Goal: Task Accomplishment & Management: Use online tool/utility

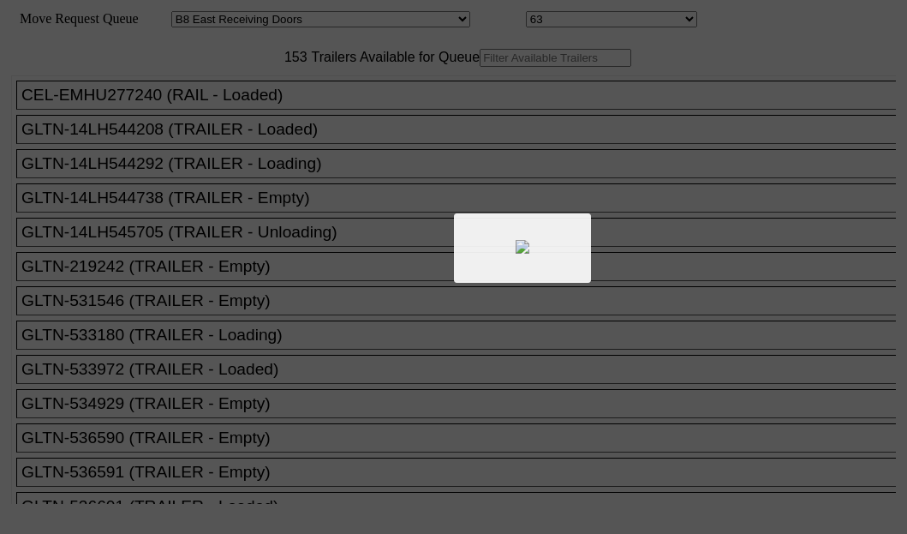
select select "536"
select select "8231"
click at [205, 116] on div at bounding box center [453, 267] width 907 height 534
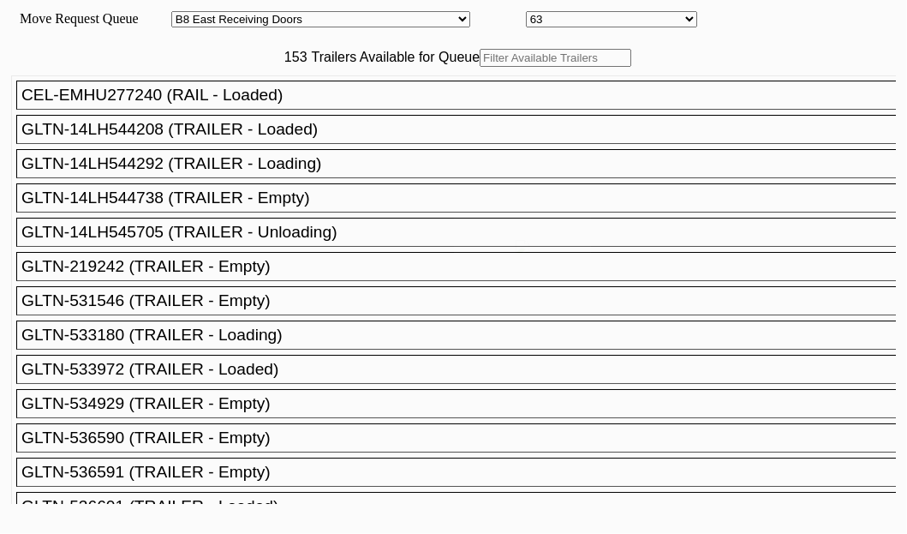
click at [213, 107] on div at bounding box center [453, 267] width 907 height 534
click at [480, 67] on input "text" at bounding box center [556, 58] width 152 height 18
paste input "JBHU284759"
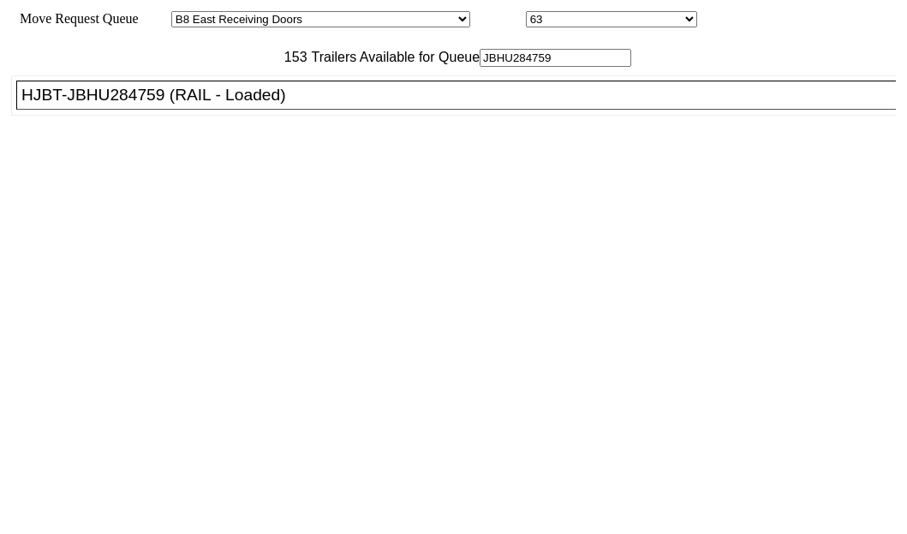
type input "JBHU284759"
click at [113, 105] on div "HJBT-JBHU284759 (RAIL - Loaded)" at bounding box center [463, 95] width 885 height 19
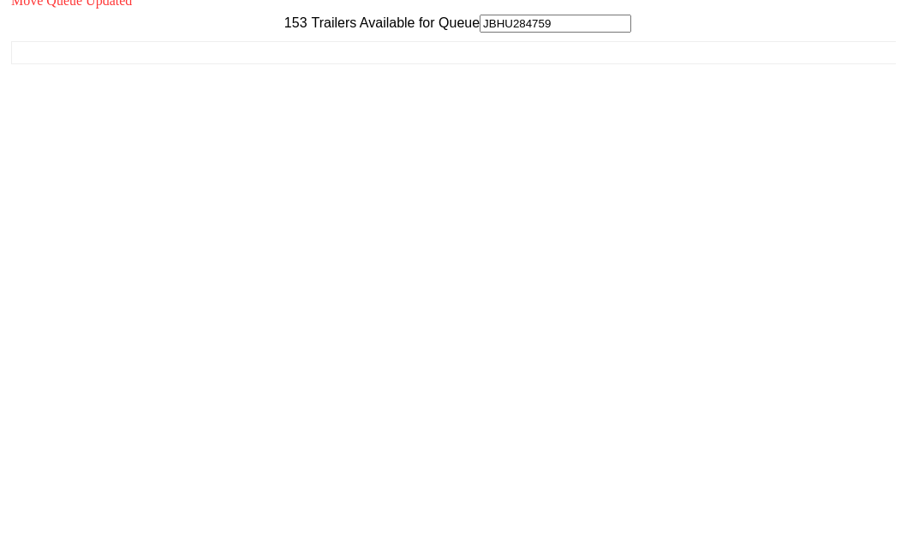
scroll to position [69, 0]
